Goal: Information Seeking & Learning: Understand process/instructions

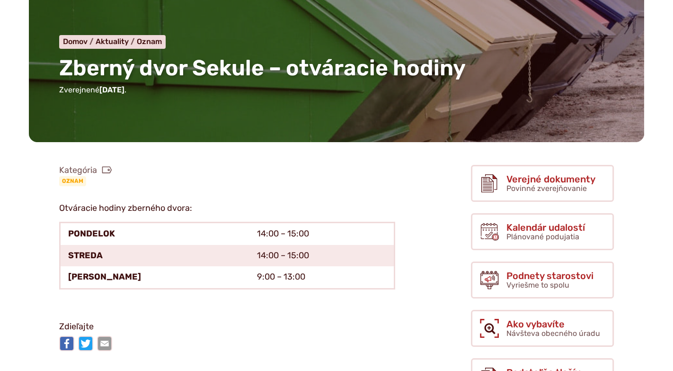
scroll to position [129, 0]
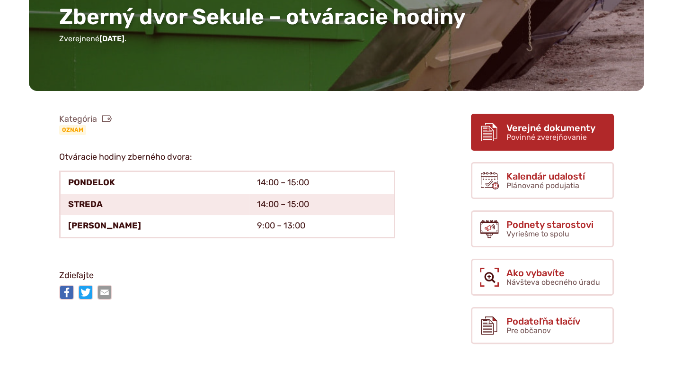
click at [541, 134] on span "Povinné zverejňovanie" at bounding box center [547, 137] width 81 height 9
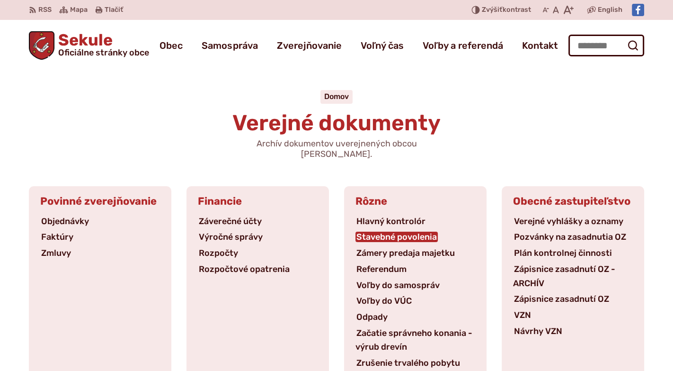
click at [409, 232] on link "Stavebné povolenia" at bounding box center [397, 237] width 82 height 10
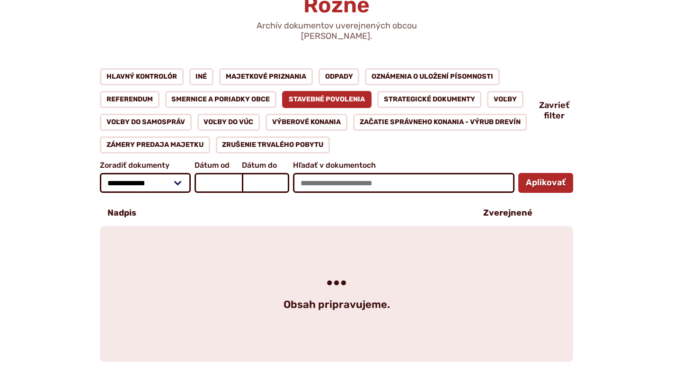
scroll to position [129, 0]
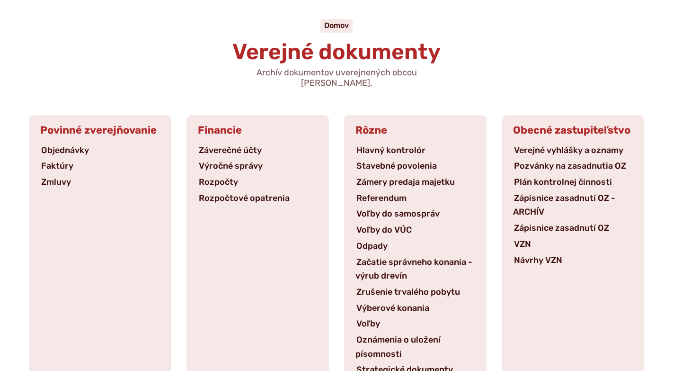
scroll to position [86, 0]
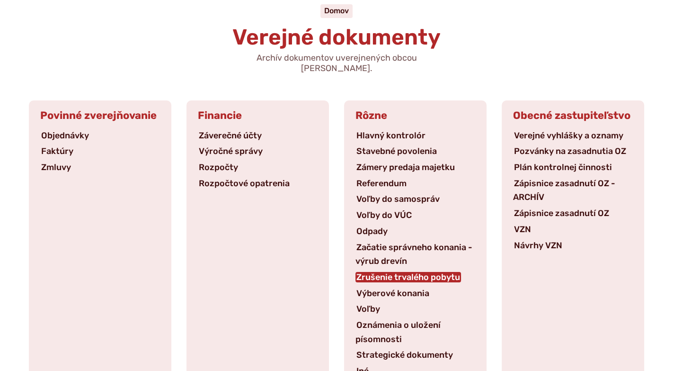
click at [403, 272] on link "Zrušenie trvalého pobytu" at bounding box center [409, 277] width 106 height 10
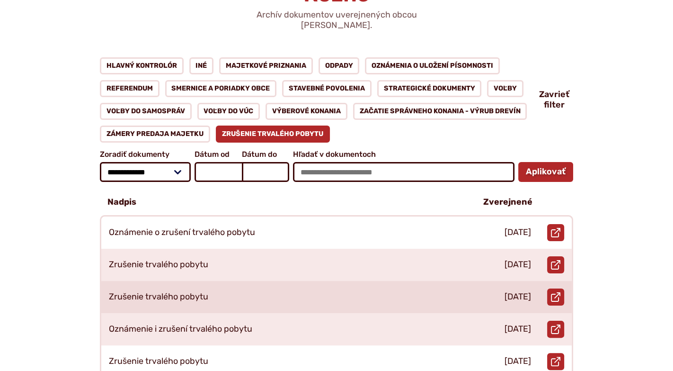
scroll to position [172, 0]
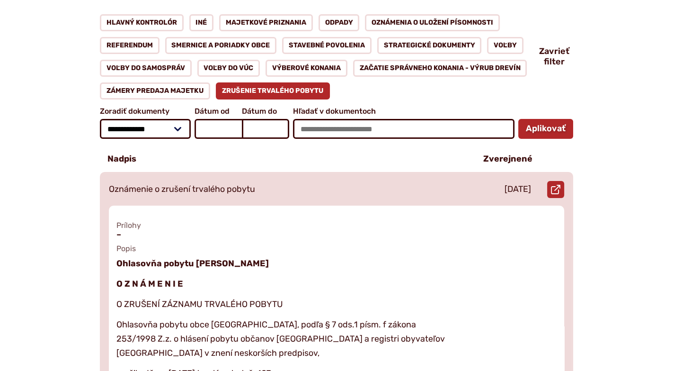
click at [232, 184] on p "Oznámenie o zrušení trvalého pobytu" at bounding box center [182, 189] width 146 height 10
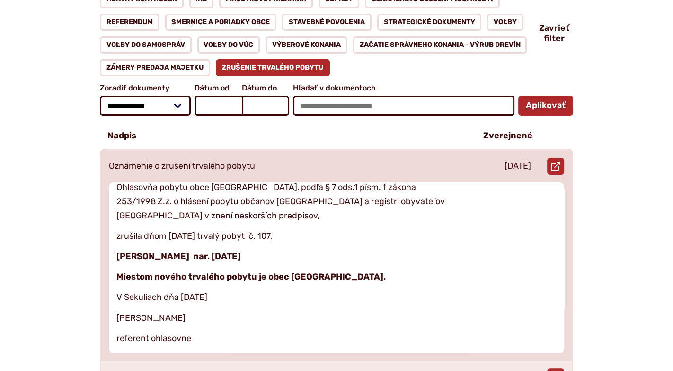
scroll to position [215, 0]
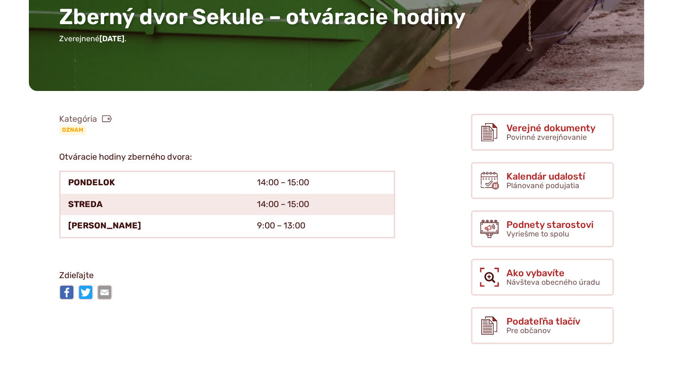
scroll to position [129, 0]
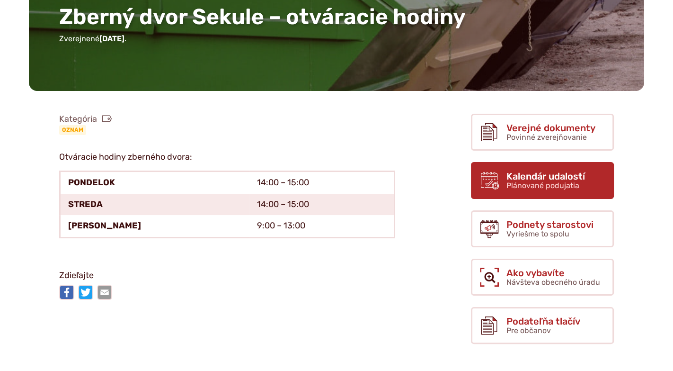
click at [538, 181] on span "Plánované podujatia" at bounding box center [543, 185] width 73 height 9
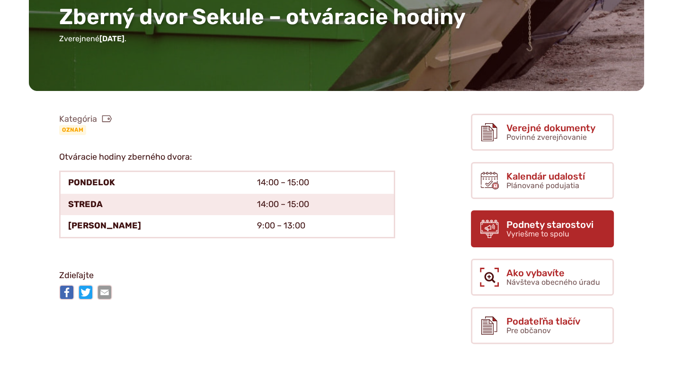
click at [524, 229] on span "Vyriešme to spolu" at bounding box center [538, 233] width 63 height 9
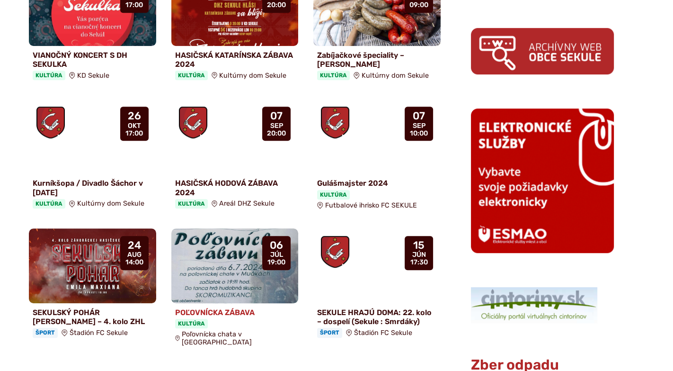
scroll to position [689, 0]
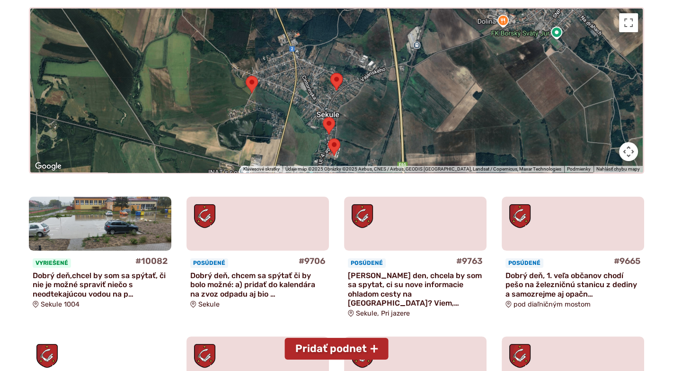
scroll to position [215, 0]
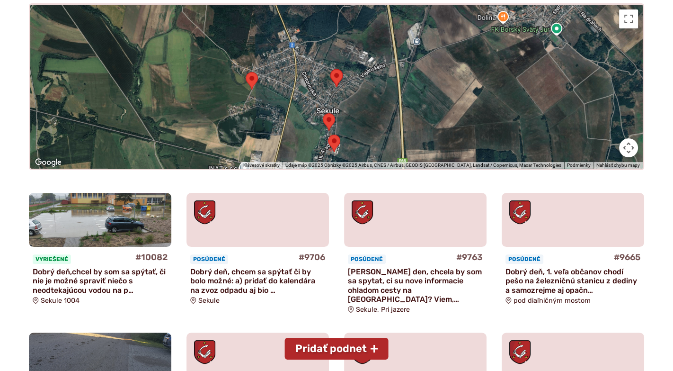
click at [118, 236] on img at bounding box center [100, 219] width 164 height 62
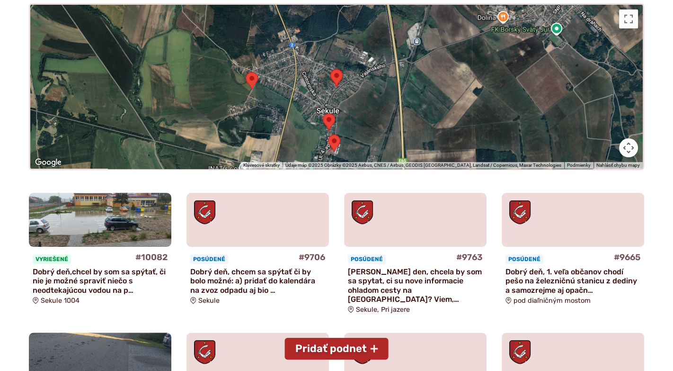
click at [268, 232] on figure at bounding box center [258, 220] width 143 height 54
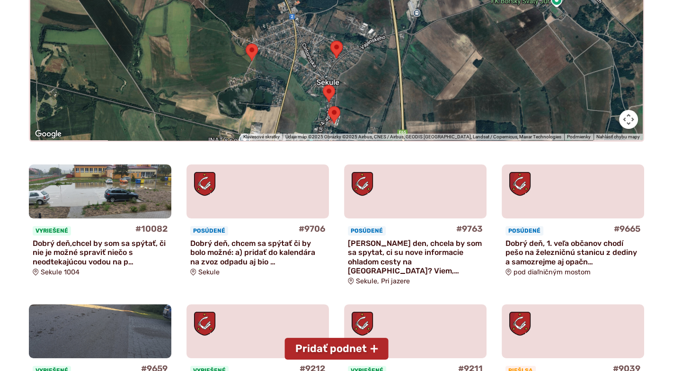
scroll to position [258, 0]
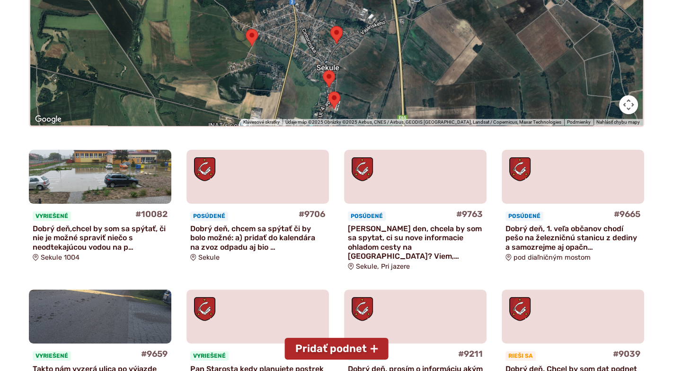
click at [386, 229] on p "Dobry den, chcela by som sa spytat, ci su nove informacie ohladom cesty na sutr…" at bounding box center [415, 242] width 135 height 36
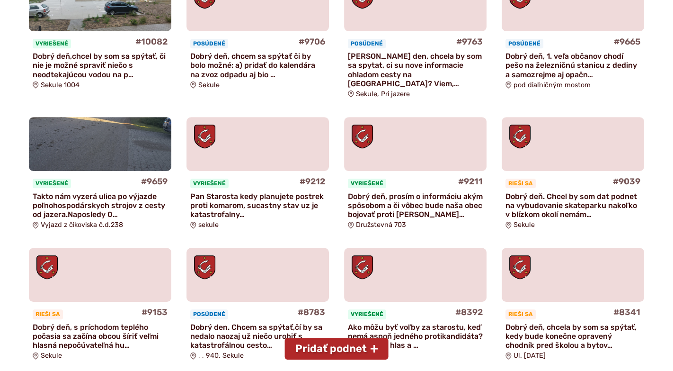
scroll to position [474, 0]
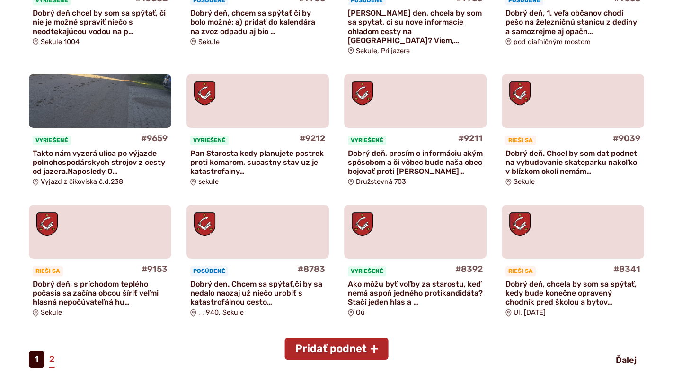
click at [88, 279] on p "Dobrý deň, s príchodom teplého počasia sa začína obcou šíriť veľmi hlasná nepoč…" at bounding box center [100, 292] width 135 height 27
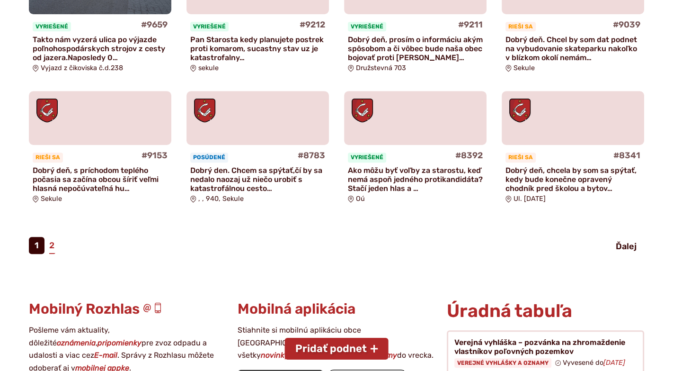
scroll to position [602, 0]
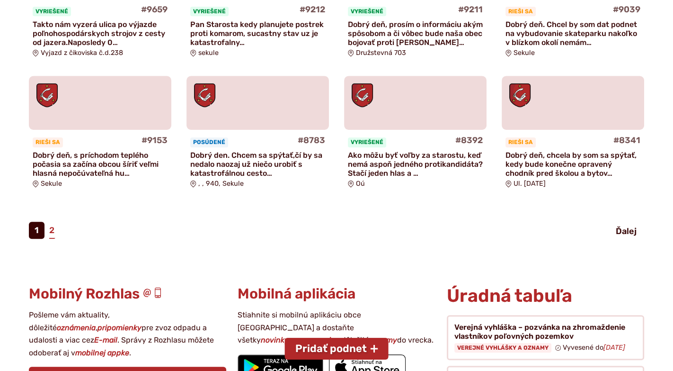
click at [380, 151] on p "Ako môžu byť voľby za starostu, keď nemá aspoň jedného protikandidáta? Stačí je…" at bounding box center [415, 164] width 135 height 27
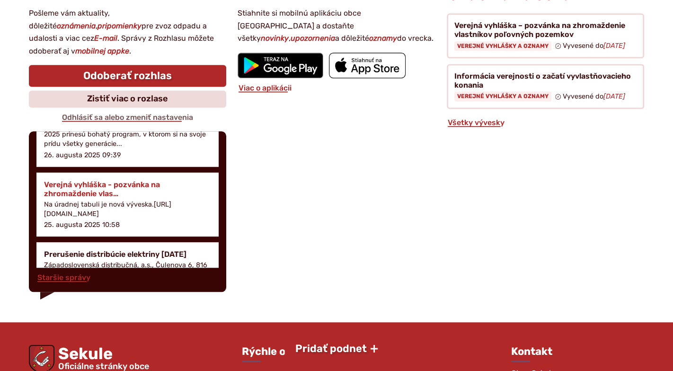
scroll to position [86, 0]
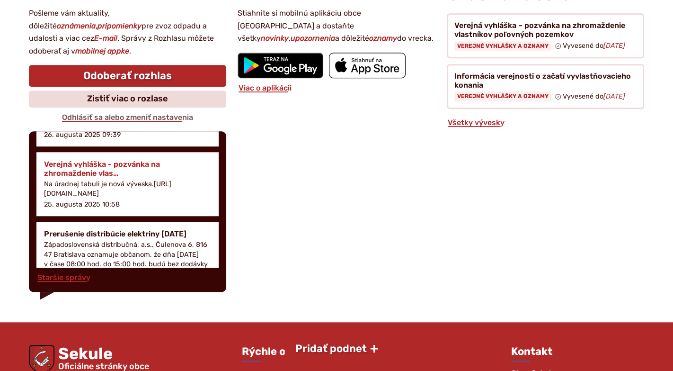
click at [99, 179] on p "Na úradnej tabuli je nová výveska.[URL][DOMAIN_NAME]" at bounding box center [127, 188] width 167 height 19
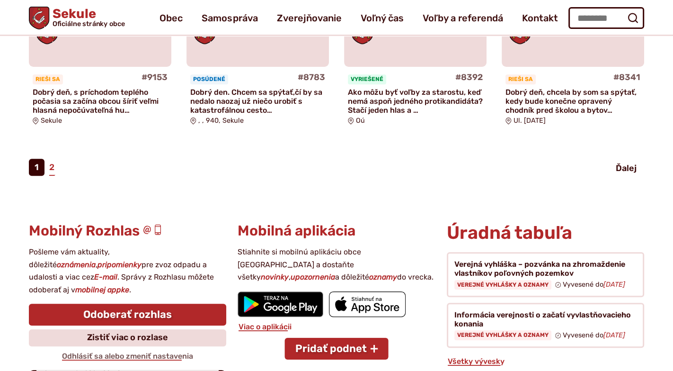
scroll to position [602, 0]
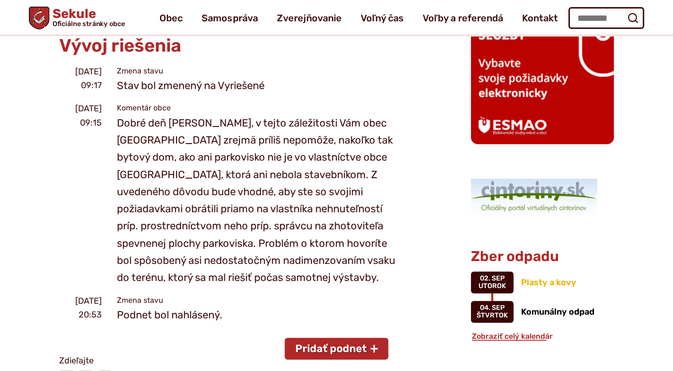
scroll to position [732, 0]
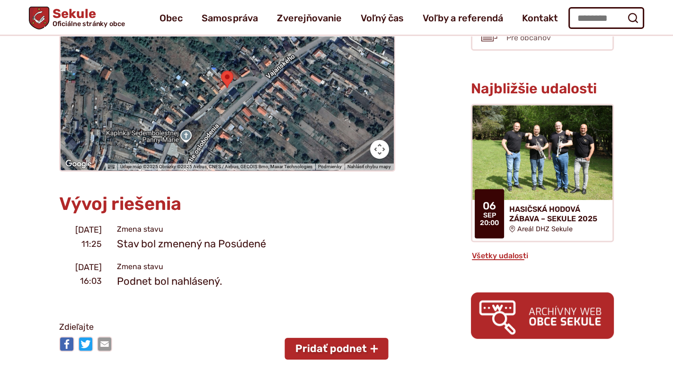
scroll to position [344, 0]
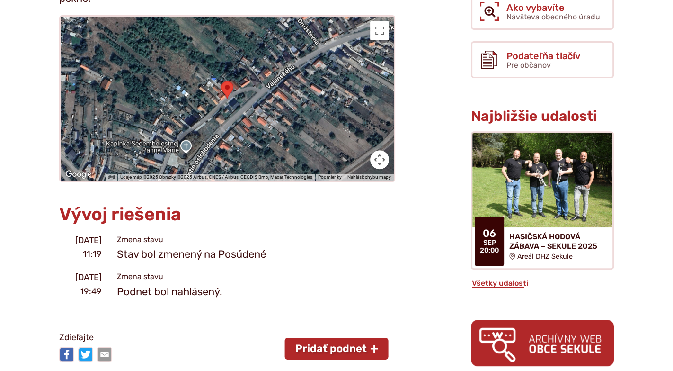
scroll to position [344, 0]
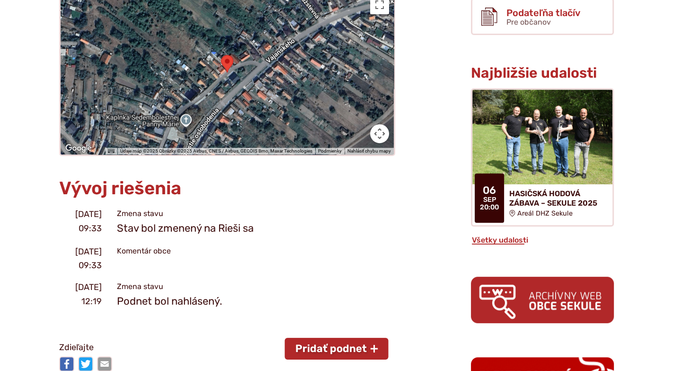
scroll to position [387, 0]
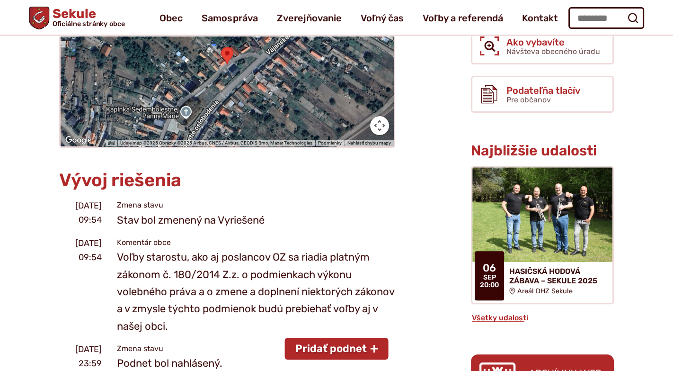
scroll to position [301, 0]
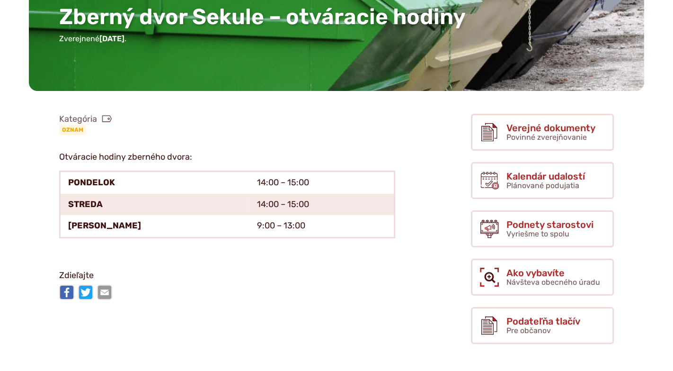
scroll to position [129, 0]
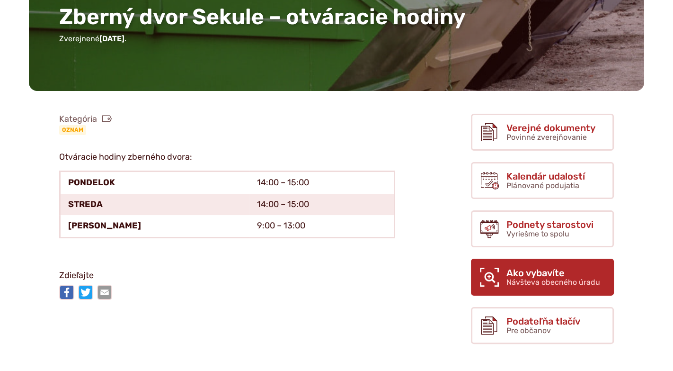
click at [529, 273] on span "Ako vybavíte" at bounding box center [554, 273] width 94 height 10
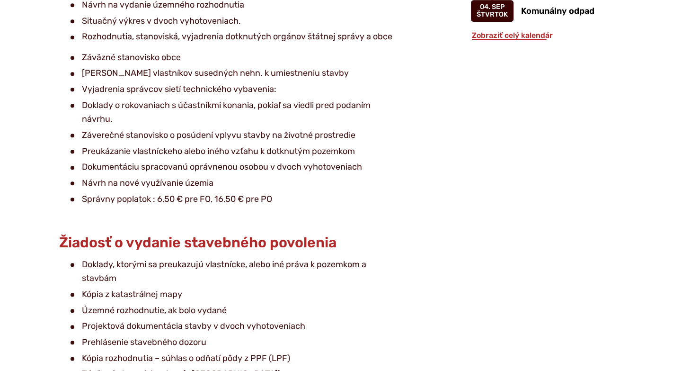
scroll to position [1076, 0]
